Goal: Task Accomplishment & Management: Use online tool/utility

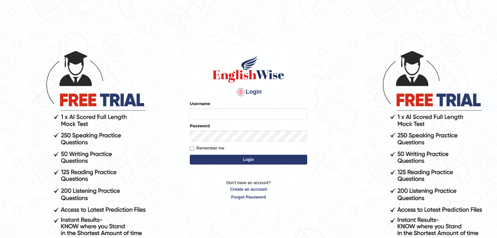
type input "Shalvin"
click at [248, 160] on button "Login" at bounding box center [248, 160] width 117 height 10
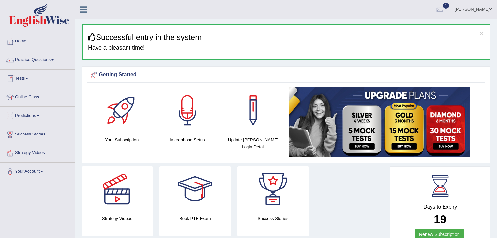
click at [28, 78] on span at bounding box center [26, 78] width 3 height 1
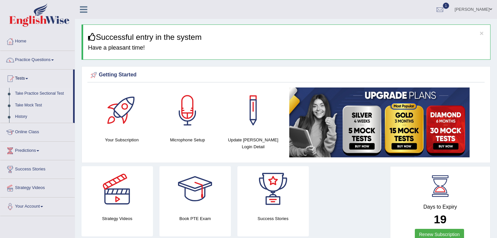
click at [35, 94] on link "Take Practice Sectional Test" at bounding box center [42, 94] width 61 height 12
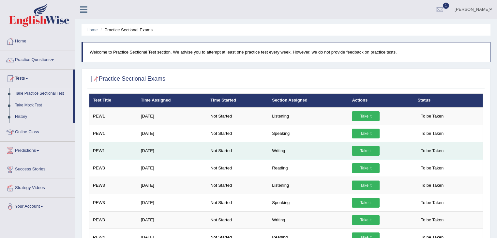
click at [373, 150] on link "Take it" at bounding box center [366, 151] width 28 height 10
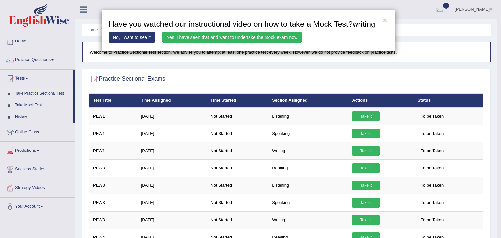
click at [187, 36] on link "Yes, I have seen that and want to undertake the mock exam now" at bounding box center [231, 37] width 139 height 11
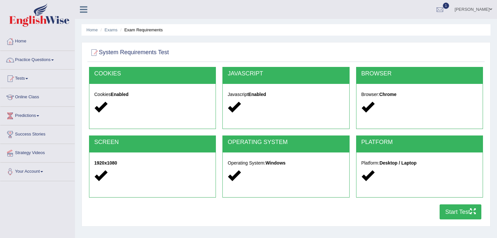
click at [455, 210] on button "Start Test" at bounding box center [461, 211] width 42 height 15
click at [27, 78] on span at bounding box center [26, 78] width 3 height 1
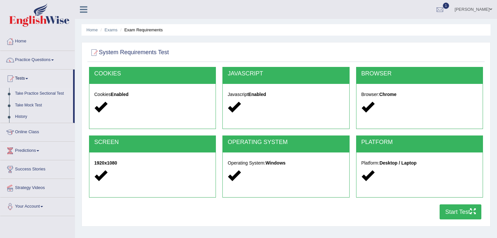
click at [39, 94] on link "Take Practice Sectional Test" at bounding box center [42, 94] width 61 height 12
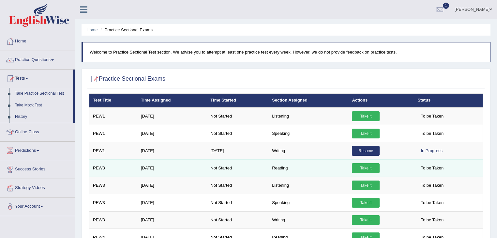
click at [371, 167] on link "Take it" at bounding box center [366, 168] width 28 height 10
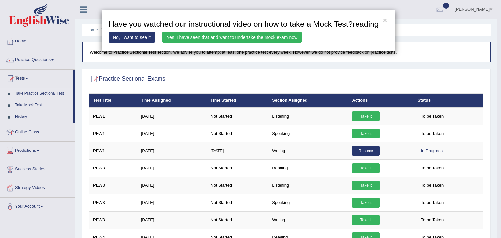
click at [274, 35] on link "Yes, I have seen that and want to undertake the mock exam now" at bounding box center [231, 37] width 139 height 11
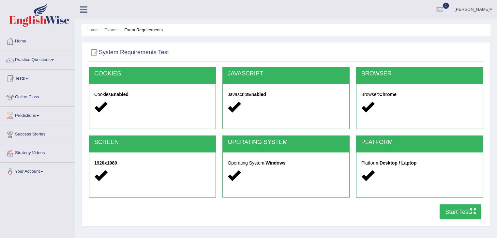
click at [467, 212] on button "Start Test" at bounding box center [461, 211] width 42 height 15
